Goal: Task Accomplishment & Management: Complete application form

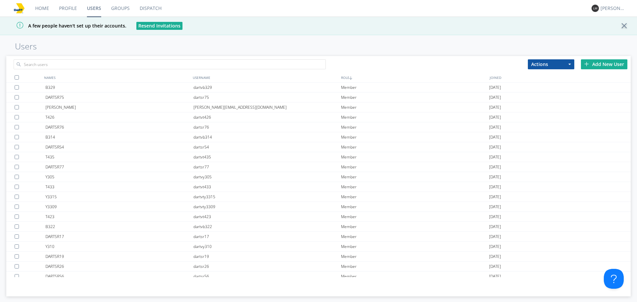
click at [602, 63] on div "Add New User" at bounding box center [604, 64] width 46 height 10
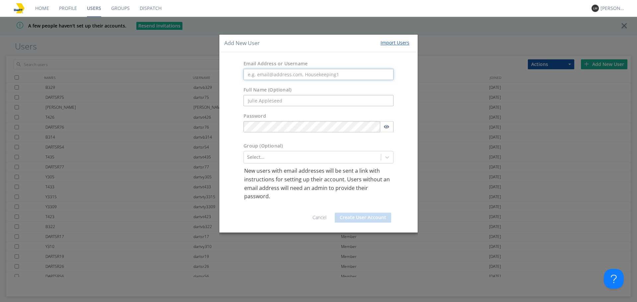
click at [332, 76] on input "text" at bounding box center [319, 74] width 150 height 11
paste input "VOYAGER"
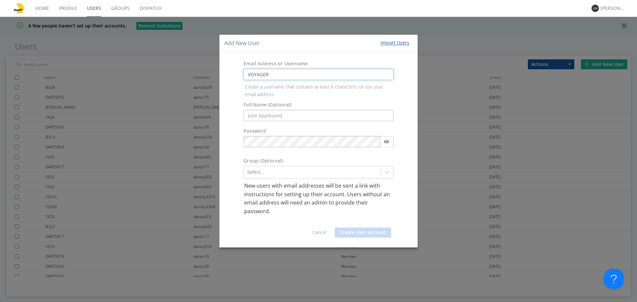
type input "VOYAGER"
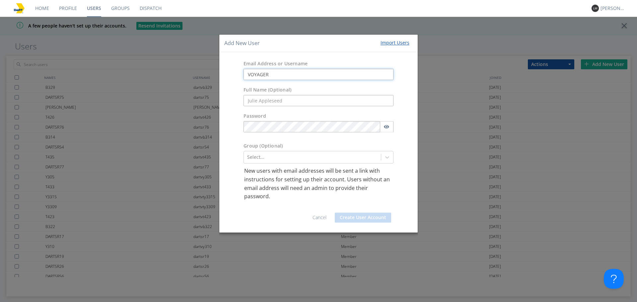
drag, startPoint x: 297, startPoint y: 76, endPoint x: 209, endPoint y: 78, distance: 88.3
click at [209, 78] on div "Add New User Import Users Email Address or Username VOYAGER Full Name (Optional…" at bounding box center [318, 151] width 637 height 302
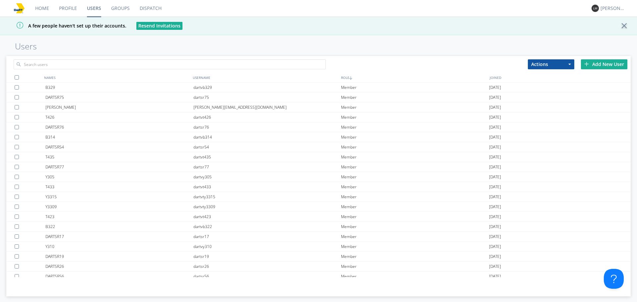
click at [592, 66] on div "Add New User" at bounding box center [604, 64] width 46 height 10
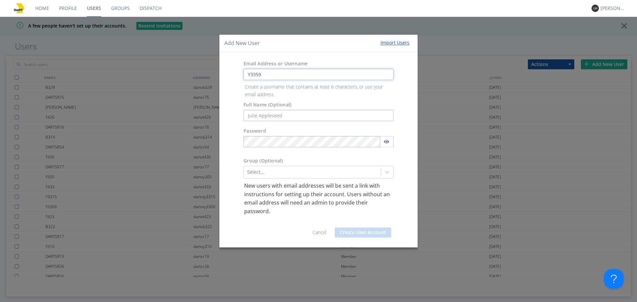
drag, startPoint x: 259, startPoint y: 74, endPoint x: 272, endPoint y: 74, distance: 12.9
click at [259, 74] on input "Y3359" at bounding box center [319, 74] width 150 height 11
drag, startPoint x: 283, startPoint y: 74, endPoint x: 185, endPoint y: 80, distance: 98.4
click at [185, 80] on div "Add New User Import Users Email Address or Username Y3359 Create a username tha…" at bounding box center [318, 151] width 637 height 302
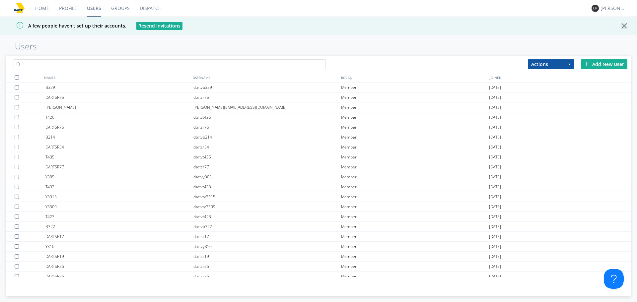
click at [202, 66] on input "text" at bounding box center [170, 64] width 312 height 10
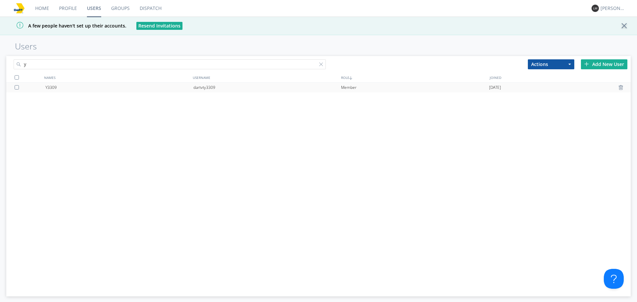
type input "y"
click at [203, 90] on div "dartvty3309" at bounding box center [267, 88] width 148 height 10
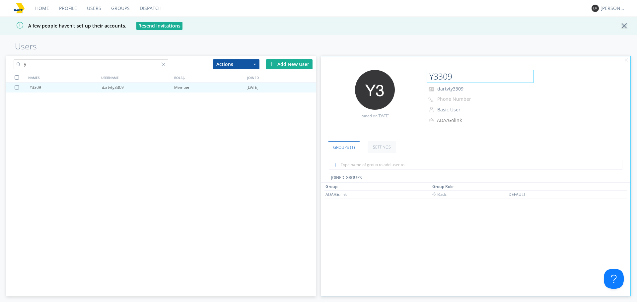
drag, startPoint x: 458, startPoint y: 78, endPoint x: 424, endPoint y: 78, distance: 33.9
click at [425, 78] on div "Y3309 dartvty3309 Phone Number Basic User Manager Basic User ADA/Golink" at bounding box center [527, 97] width 206 height 55
click at [470, 87] on p "dartvty3309" at bounding box center [493, 89] width 133 height 9
click at [299, 64] on div "Add New User" at bounding box center [289, 64] width 46 height 10
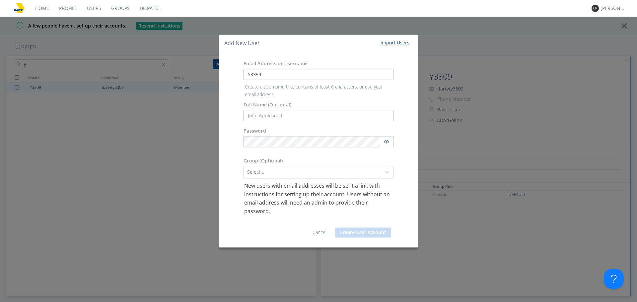
click at [301, 111] on input "text" at bounding box center [319, 115] width 150 height 11
drag, startPoint x: 291, startPoint y: 76, endPoint x: 219, endPoint y: 75, distance: 71.4
click at [219, 75] on div "Email Address or Username Y3359" at bounding box center [318, 70] width 198 height 26
type input "dartvty3359"
click at [257, 112] on form "Email Address or Username dartvty3359 Create a username that contains at least …" at bounding box center [318, 149] width 189 height 185
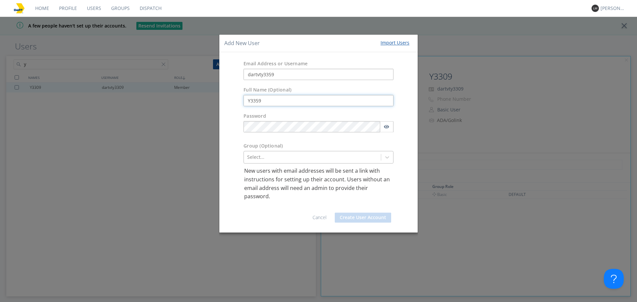
type input "Y3359"
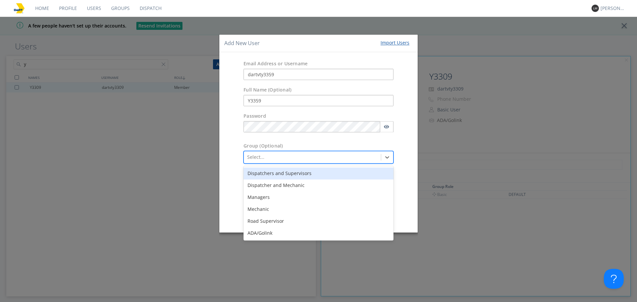
click at [283, 160] on div at bounding box center [312, 158] width 130 height 8
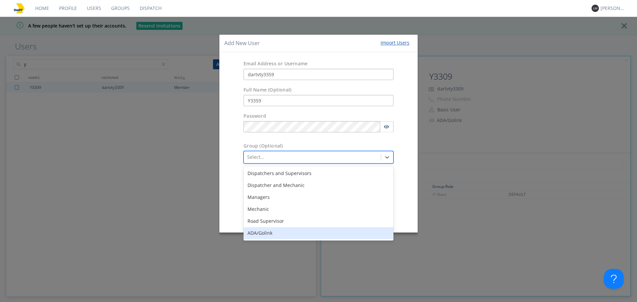
click at [275, 232] on div "ADA/Golink" at bounding box center [319, 234] width 150 height 12
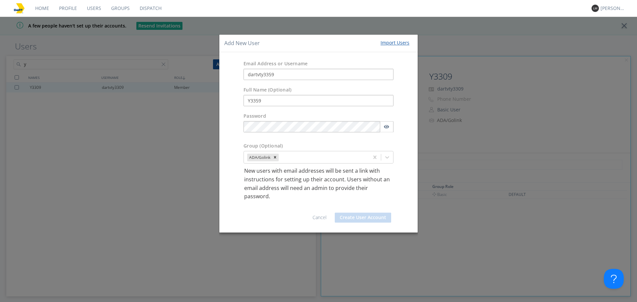
click at [401, 204] on div "Cancel Create User Account" at bounding box center [318, 214] width 189 height 27
click at [351, 95] on input "Y3359" at bounding box center [319, 100] width 150 height 11
click at [326, 67] on div "Email Address or Username" at bounding box center [319, 65] width 160 height 8
click at [248, 73] on input "dartvty3359" at bounding box center [319, 74] width 150 height 11
click at [291, 77] on input "dartvty3359" at bounding box center [319, 74] width 150 height 11
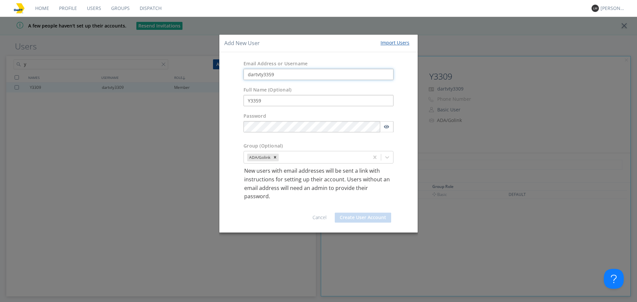
drag, startPoint x: 296, startPoint y: 77, endPoint x: 199, endPoint y: 73, distance: 97.0
click at [199, 73] on div "Add New User Import Users Email Address or Username dartvty3359 Full Name (Opti…" at bounding box center [318, 151] width 637 height 302
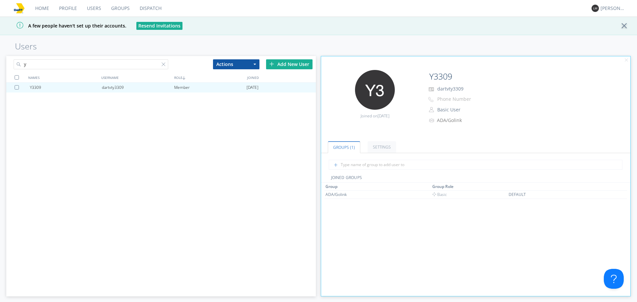
click at [282, 65] on div "Add New User" at bounding box center [289, 64] width 46 height 10
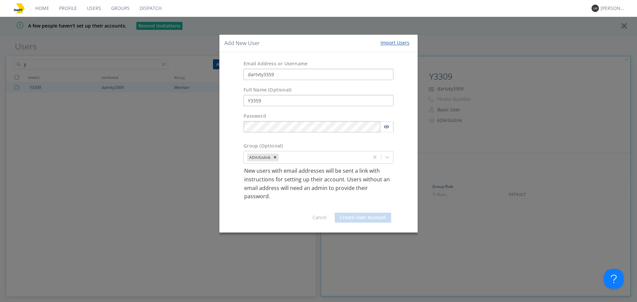
click at [371, 213] on div "Cancel Create User Account" at bounding box center [318, 214] width 189 height 27
click at [410, 155] on div "Group (Optional) ADA/Golink" at bounding box center [318, 154] width 198 height 28
click at [375, 218] on button "Create User Account" at bounding box center [363, 218] width 56 height 10
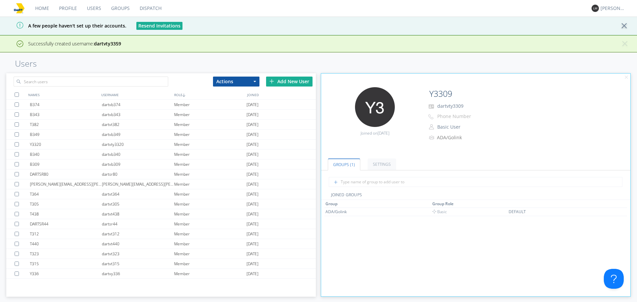
click at [294, 80] on div "Add New User" at bounding box center [289, 82] width 46 height 10
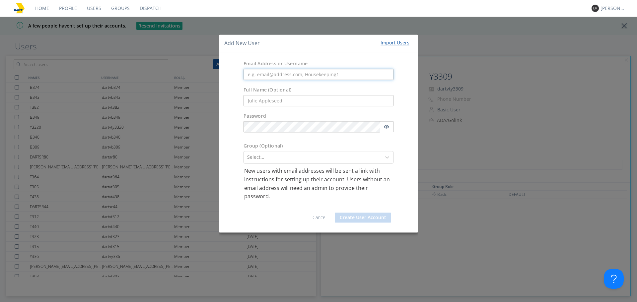
click at [258, 77] on input "text" at bounding box center [319, 74] width 150 height 11
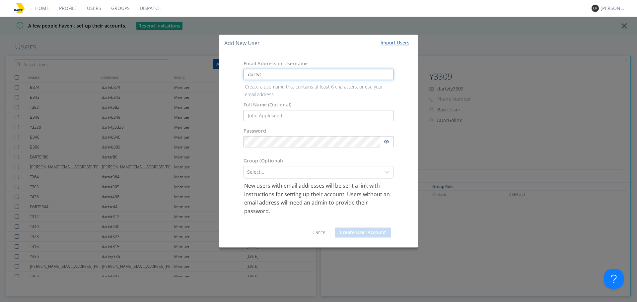
paste input "Y3360"
type input "dartvtY3360"
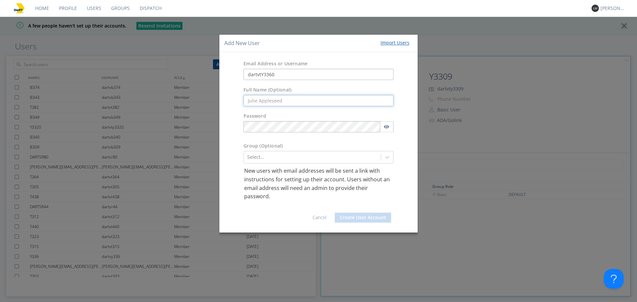
click at [262, 114] on form "Email Address or Username dartvtY3360 Full Name (Optional) Password Group (Opti…" at bounding box center [318, 142] width 189 height 170
paste input "Y3360"
type input "Y3360"
click at [257, 155] on div at bounding box center [312, 158] width 130 height 8
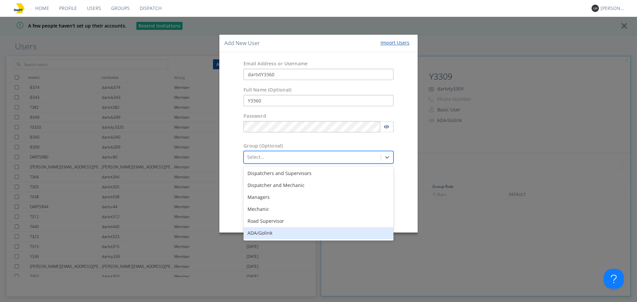
click at [257, 230] on div "ADA/Golink" at bounding box center [319, 234] width 150 height 12
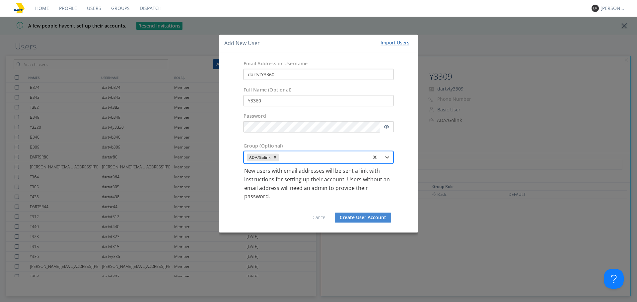
click at [359, 217] on button "Create User Account" at bounding box center [363, 218] width 56 height 10
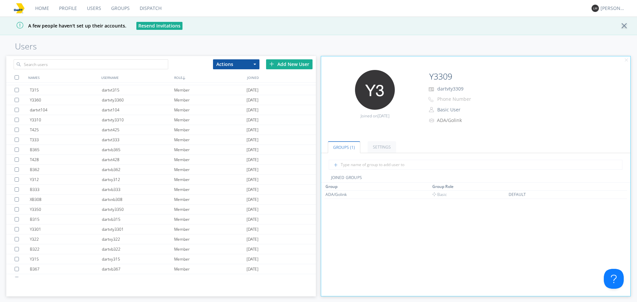
scroll to position [265, 0]
click at [99, 62] on input "text" at bounding box center [91, 64] width 155 height 10
type input "y3361"
click at [293, 63] on div "Add New User" at bounding box center [289, 64] width 46 height 10
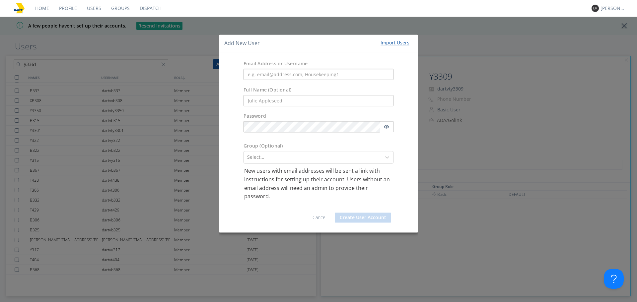
click at [285, 81] on div "Email Address or Username" at bounding box center [318, 70] width 198 height 26
click at [285, 75] on input "text" at bounding box center [319, 74] width 150 height 11
paste input "Y3361"
type input "Y3361"
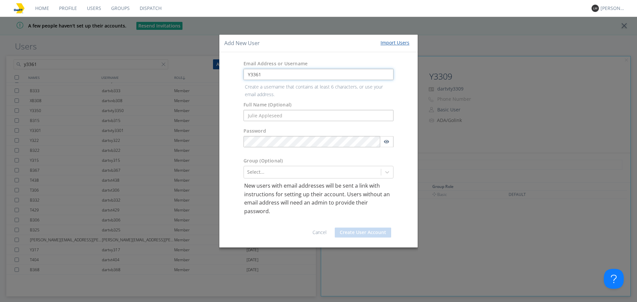
drag, startPoint x: 267, startPoint y: 69, endPoint x: 218, endPoint y: 78, distance: 50.3
click at [218, 78] on div "Add New User Import Users Email Address or Username Y3361 Create a username tha…" at bounding box center [318, 151] width 637 height 302
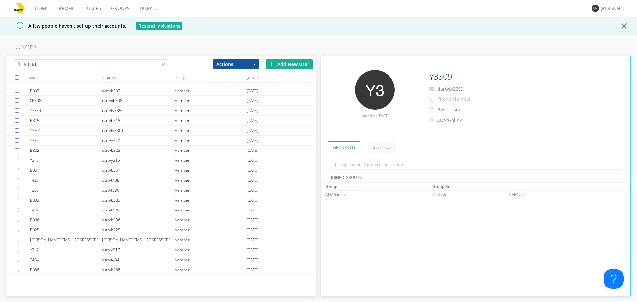
click at [294, 64] on div "Add New User" at bounding box center [289, 64] width 46 height 10
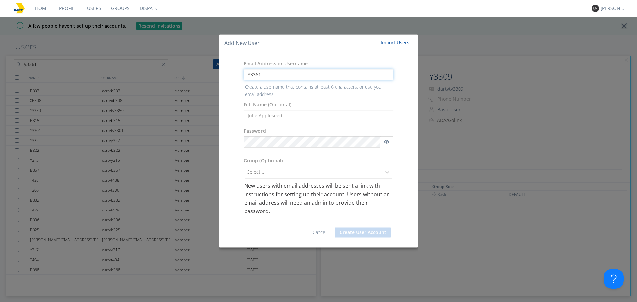
click at [277, 74] on input "Y3361" at bounding box center [319, 74] width 150 height 11
drag, startPoint x: 277, startPoint y: 74, endPoint x: 188, endPoint y: 74, distance: 88.6
click at [188, 74] on div "Add New User Import Users Email Address or Username Y3361 Create a username tha…" at bounding box center [318, 151] width 637 height 302
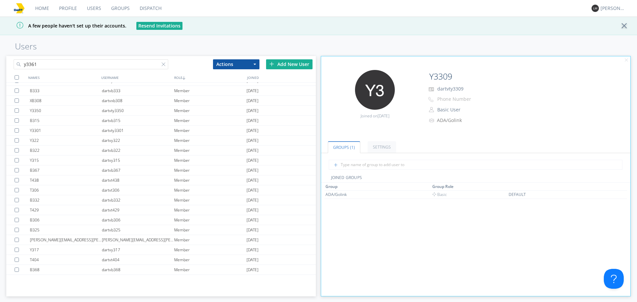
click at [295, 62] on div "Add New User" at bounding box center [289, 64] width 46 height 10
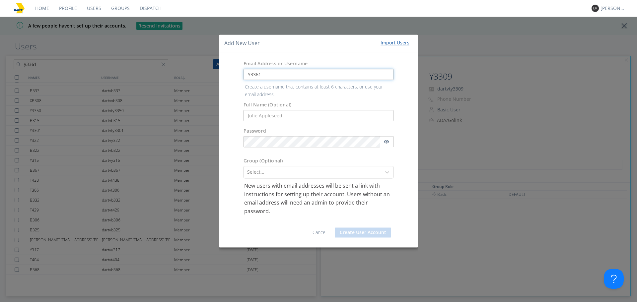
click at [278, 72] on input "Y3361" at bounding box center [319, 74] width 150 height 11
paste input "Y3361"
type input "dartvtY3361"
click at [269, 117] on form "Email Address or Username dartvtY3361 Create a username that contains at least …" at bounding box center [318, 149] width 189 height 185
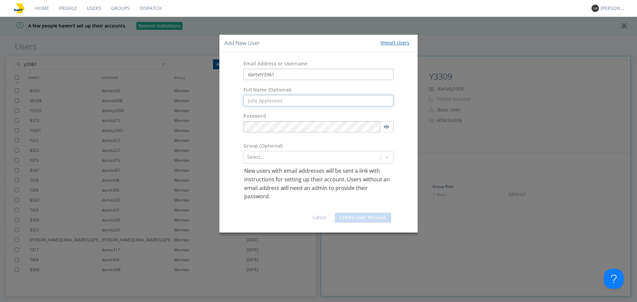
paste input "Y3361"
type input "Y3361"
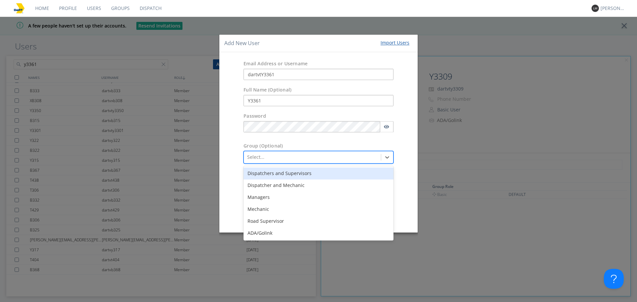
click at [261, 159] on div at bounding box center [312, 158] width 130 height 8
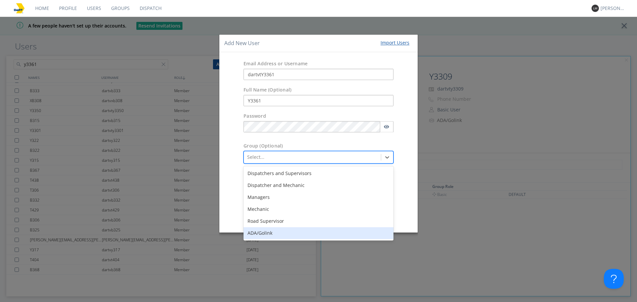
click at [262, 229] on div "ADA/Golink" at bounding box center [319, 234] width 150 height 12
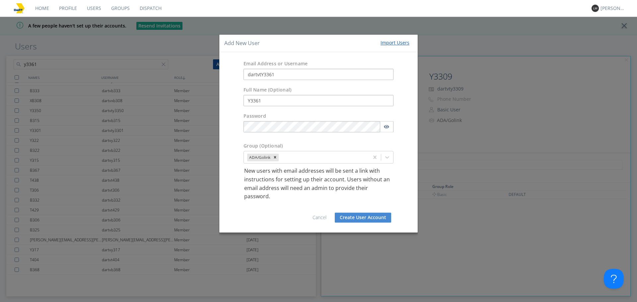
click at [383, 214] on button "Create User Account" at bounding box center [363, 218] width 56 height 10
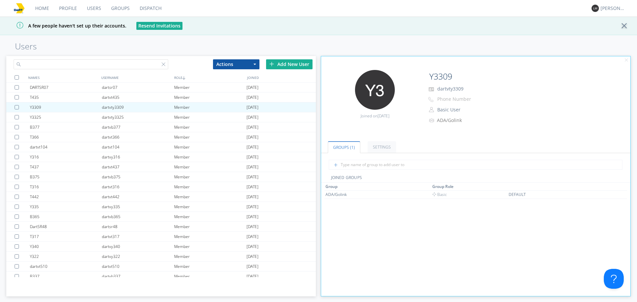
click at [132, 63] on input "text" at bounding box center [91, 64] width 155 height 10
click at [132, 63] on input "3361" at bounding box center [91, 64] width 155 height 10
type input "3361"
click at [287, 64] on div "Add New User" at bounding box center [289, 64] width 46 height 10
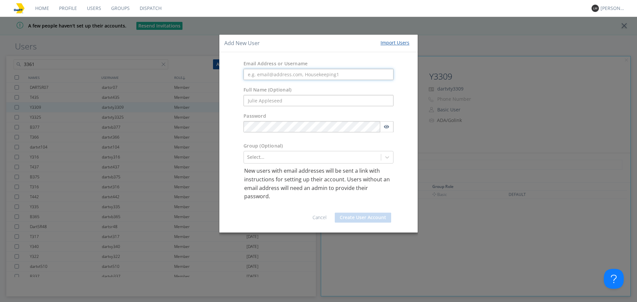
click at [305, 78] on input "text" at bounding box center [319, 74] width 150 height 11
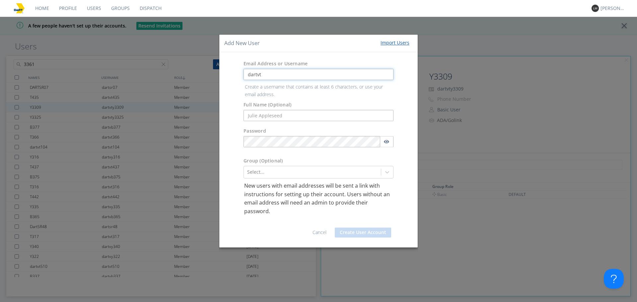
paste input "Y3362"
type input "dartvtY3362"
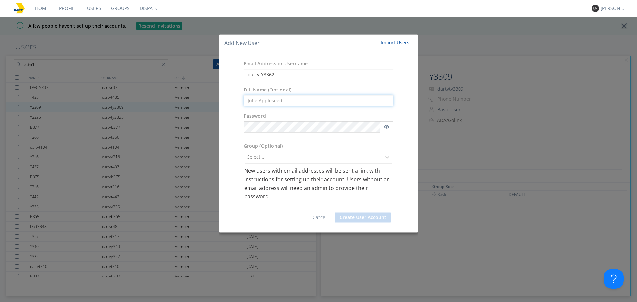
paste input "Y3362"
type input "Y3362"
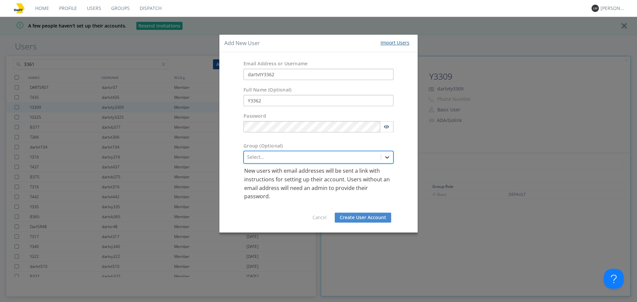
click at [388, 157] on icon at bounding box center [387, 158] width 4 height 2
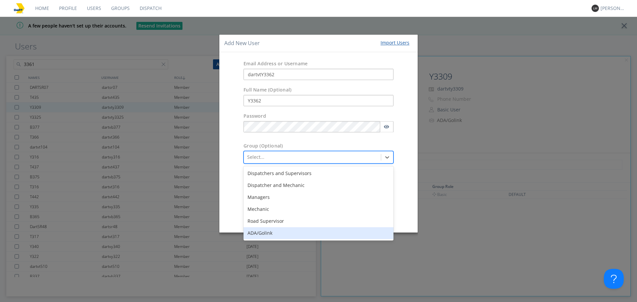
click at [278, 231] on div "ADA/Golink" at bounding box center [319, 234] width 150 height 12
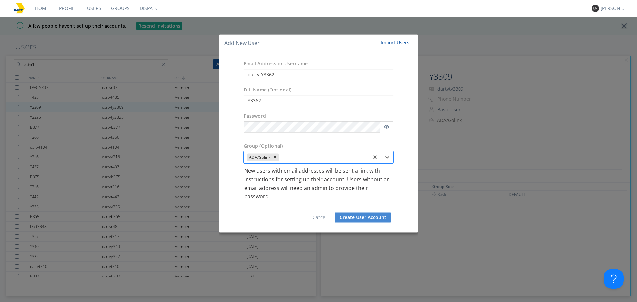
click at [356, 217] on button "Create User Account" at bounding box center [363, 218] width 56 height 10
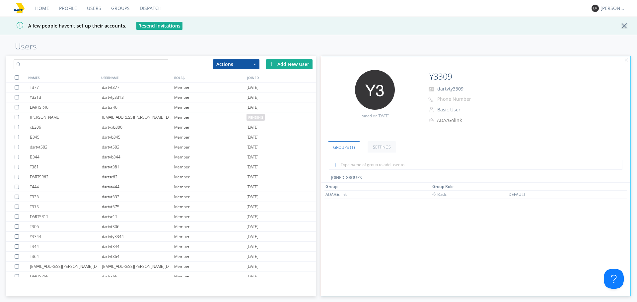
click at [133, 67] on input "text" at bounding box center [91, 64] width 155 height 10
paste input "Y3362"
type input "Y3362"
click at [288, 66] on div "Add New User" at bounding box center [289, 64] width 46 height 10
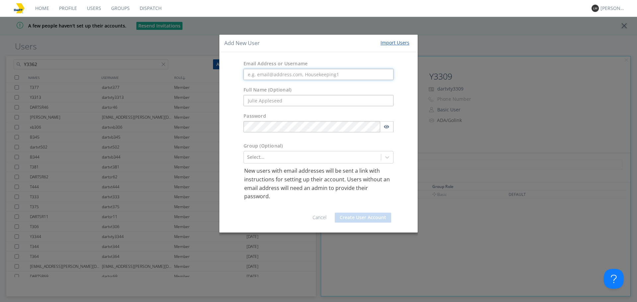
click at [299, 75] on input "text" at bounding box center [319, 74] width 150 height 11
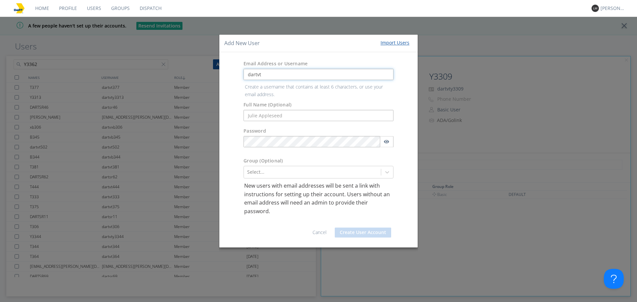
paste input "Y3363"
type input "dartvtY3363"
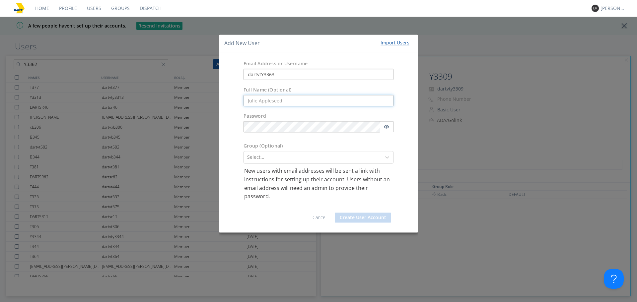
paste input "Y3363"
type input "Y3363"
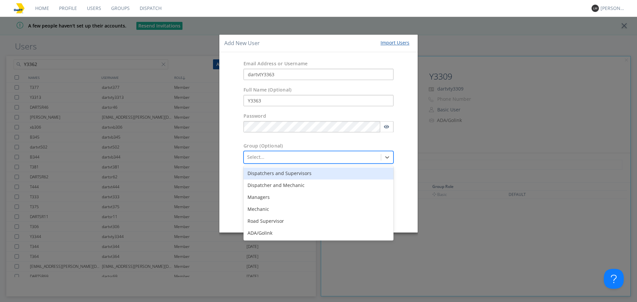
click at [252, 158] on div at bounding box center [312, 158] width 130 height 8
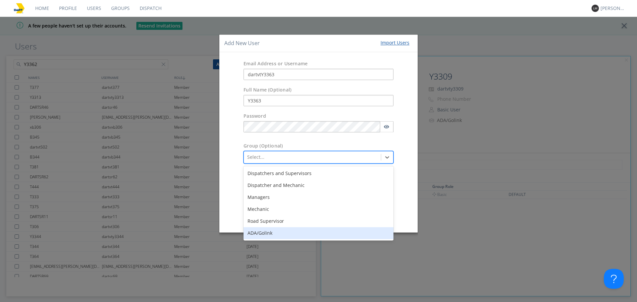
click at [255, 234] on div "ADA/Golink" at bounding box center [319, 234] width 150 height 12
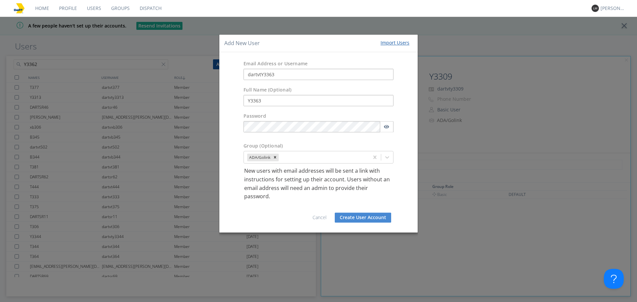
click at [386, 218] on button "Create User Account" at bounding box center [363, 218] width 56 height 10
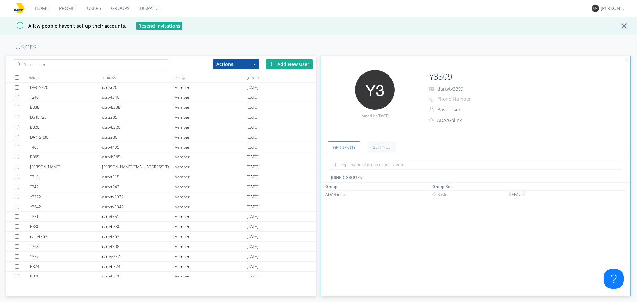
click at [285, 64] on div "Add New User" at bounding box center [289, 64] width 46 height 10
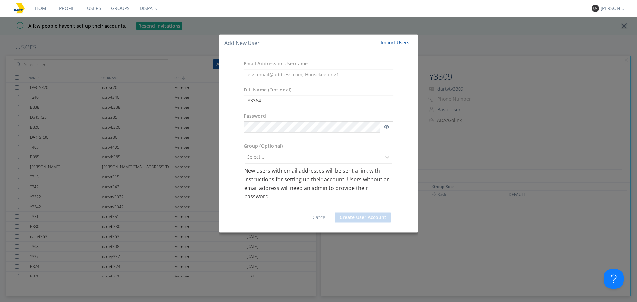
type input "Y3364"
click at [290, 72] on input "text" at bounding box center [319, 74] width 150 height 11
paste input "Y3364"
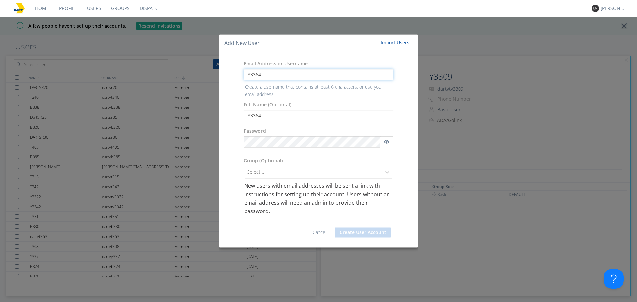
click at [250, 73] on input "Y3364" at bounding box center [319, 74] width 150 height 11
click at [249, 73] on input "Y3364" at bounding box center [319, 74] width 150 height 11
type input "dartvtY3364"
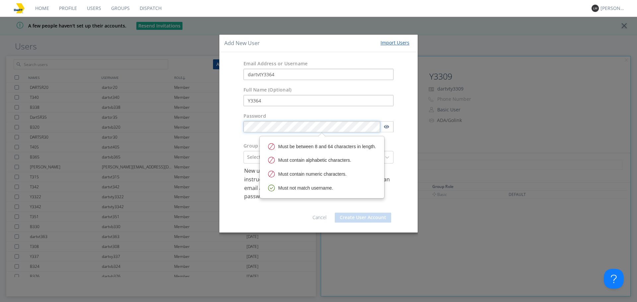
click at [281, 141] on body "Home Profile Users Groups Dispatch [PERSON_NAME] A few people haven't set up th…" at bounding box center [318, 151] width 637 height 302
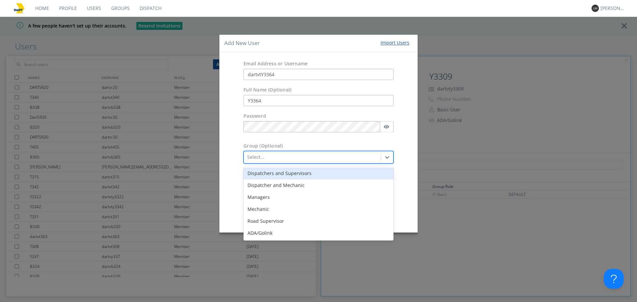
click at [257, 152] on div "Select..." at bounding box center [312, 157] width 137 height 11
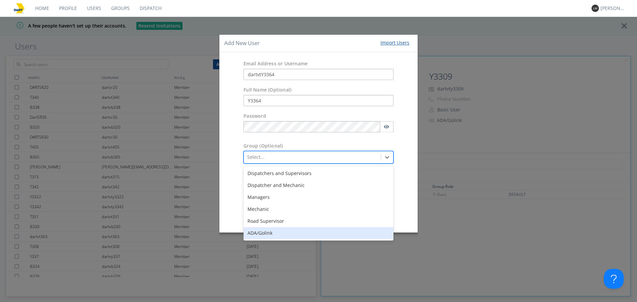
click at [253, 236] on div "ADA/Golink" at bounding box center [319, 234] width 150 height 12
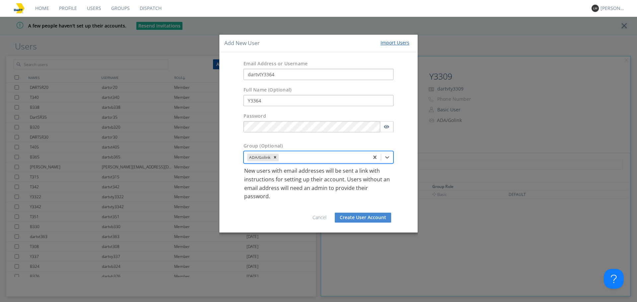
click at [382, 213] on button "Create User Account" at bounding box center [363, 218] width 56 height 10
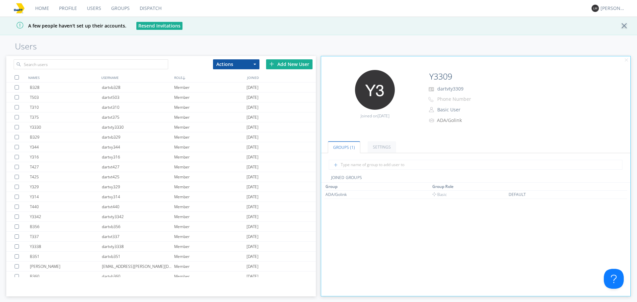
click at [288, 65] on div "Add New User" at bounding box center [289, 64] width 46 height 10
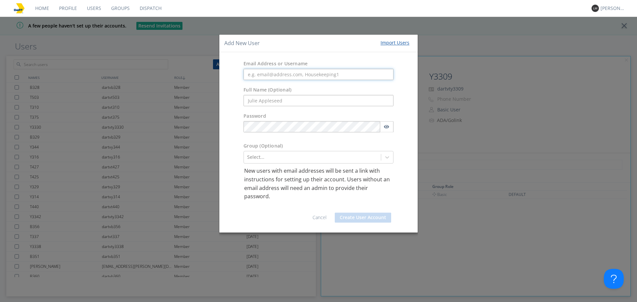
click at [315, 71] on input "text" at bounding box center [319, 74] width 150 height 11
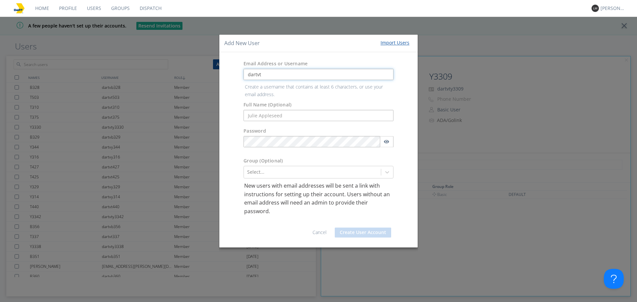
paste input "Y3365"
type input "dartvtY3365"
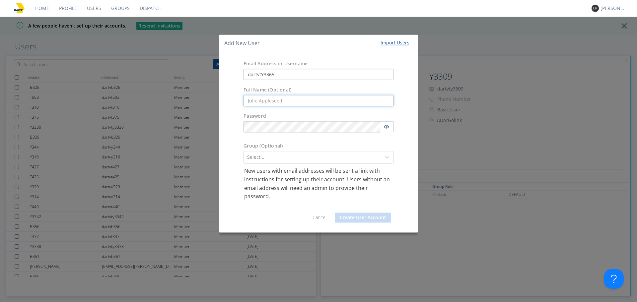
click at [259, 113] on form "Email Address or Username dartvtY3365 Full Name (Optional) Password Group (Opti…" at bounding box center [318, 142] width 189 height 170
paste input "Y3365"
type input "Y3365"
click at [250, 158] on div at bounding box center [312, 158] width 130 height 8
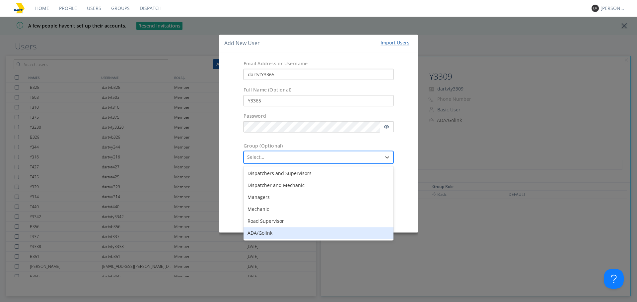
click at [259, 233] on div "ADA/Golink" at bounding box center [319, 234] width 150 height 12
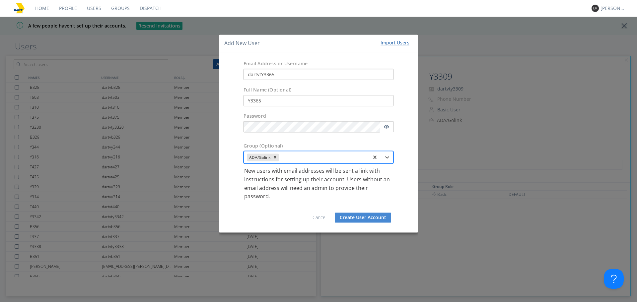
click at [362, 216] on button "Create User Account" at bounding box center [363, 218] width 56 height 10
